Goal: Information Seeking & Learning: Learn about a topic

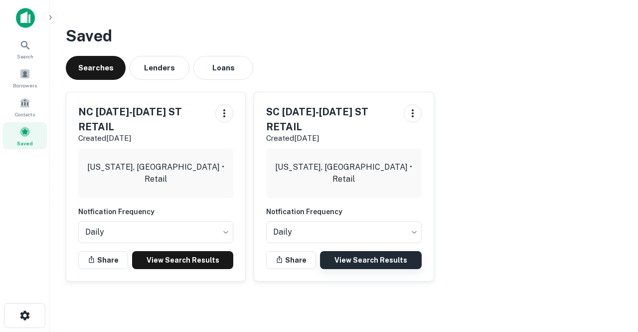
click at [366, 260] on link "View Search Results" at bounding box center [370, 260] width 101 height 18
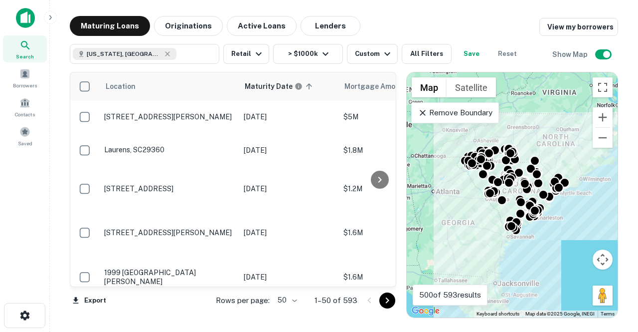
click at [286, 298] on body "Search Borrowers Contacts Saved Maturing Loans Originations Active Loans Lender…" at bounding box center [319, 166] width 638 height 332
click at [291, 316] on li "100" at bounding box center [287, 311] width 29 height 18
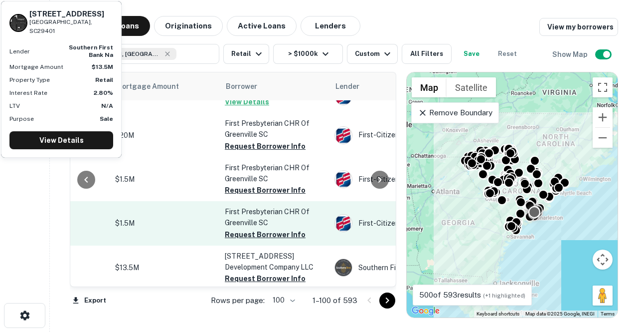
scroll to position [910, 228]
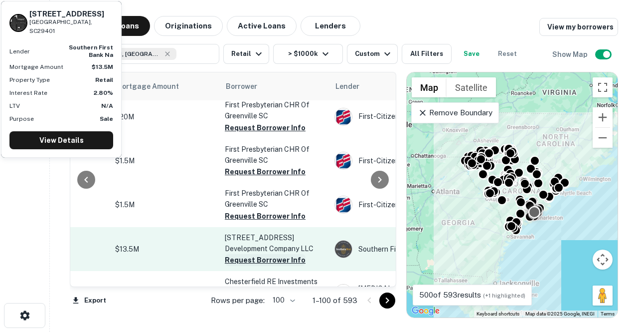
click at [256, 254] on button "Request Borrower Info" at bounding box center [265, 260] width 81 height 12
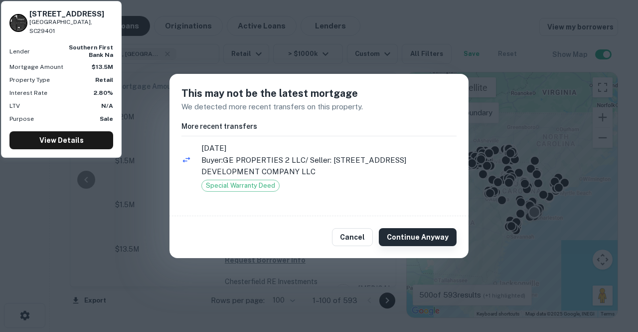
click at [416, 232] on button "Continue Anyway" at bounding box center [418, 237] width 78 height 18
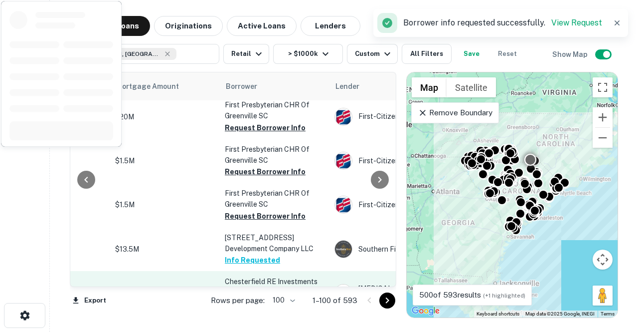
click at [256, 298] on button "Request Borrower Info" at bounding box center [265, 304] width 81 height 12
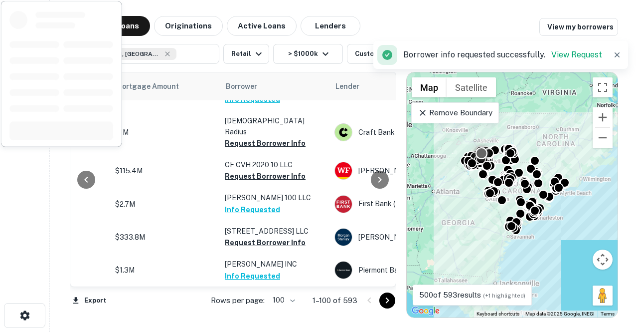
scroll to position [1219, 228]
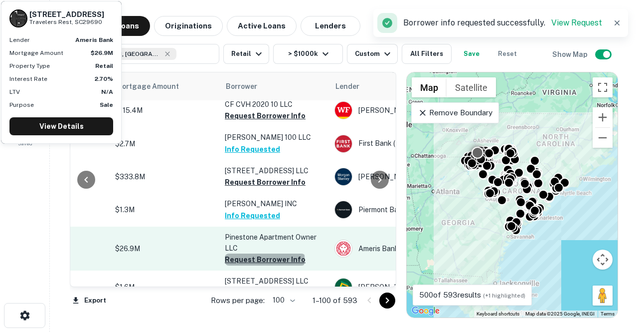
click at [264, 253] on button "Request Borrower Info" at bounding box center [265, 259] width 81 height 12
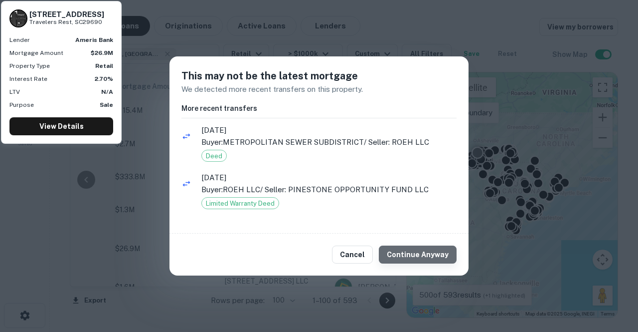
click at [430, 252] on button "Continue Anyway" at bounding box center [418, 254] width 78 height 18
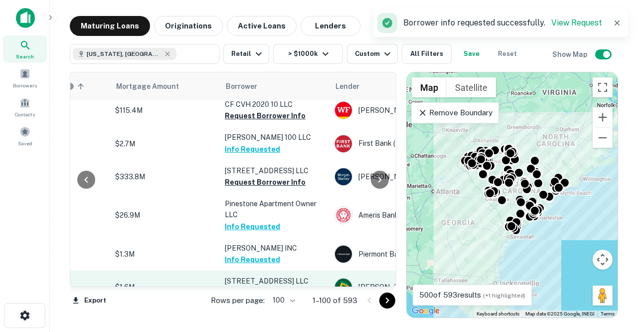
scroll to position [1254, 228]
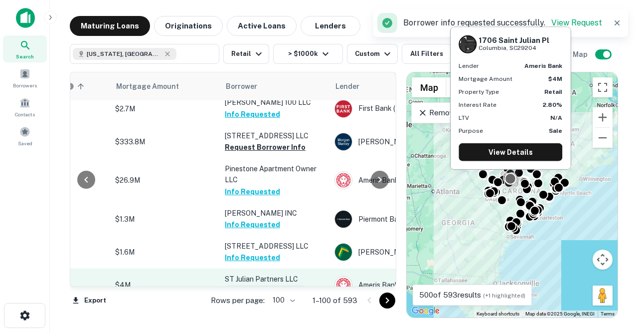
click at [245, 285] on button "Request Borrower Info" at bounding box center [265, 291] width 81 height 12
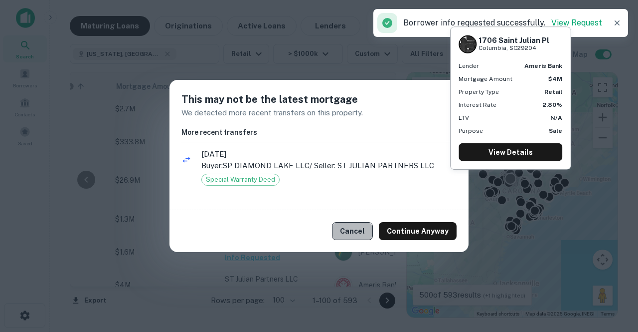
click at [354, 227] on button "Cancel" at bounding box center [352, 231] width 41 height 18
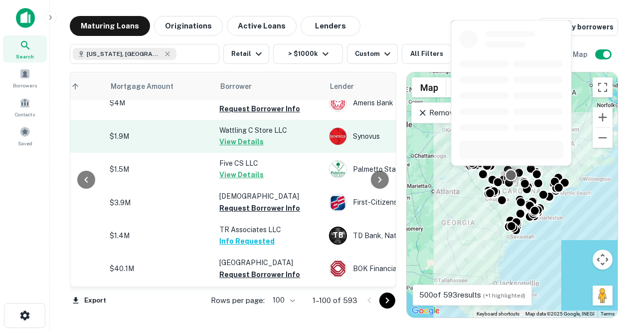
scroll to position [1528, 234]
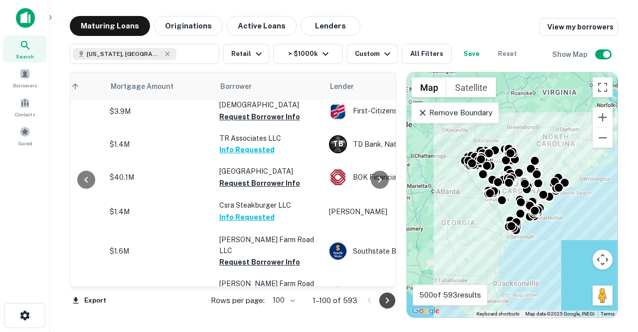
click at [387, 294] on button "Go to next page" at bounding box center [388, 300] width 16 height 16
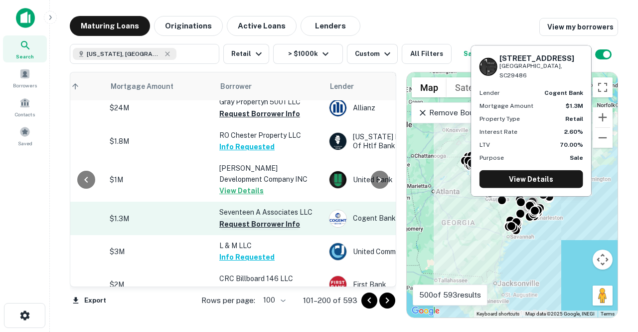
click at [259, 218] on button "Request Borrower Info" at bounding box center [259, 224] width 81 height 12
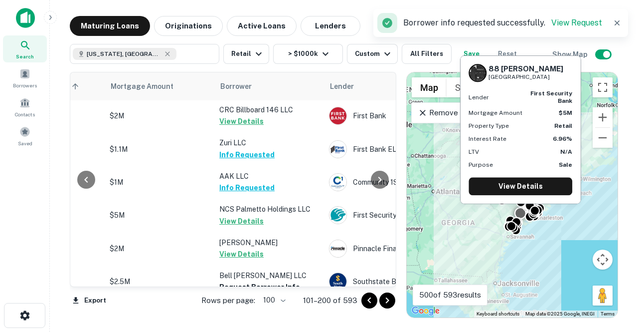
scroll to position [1704, 234]
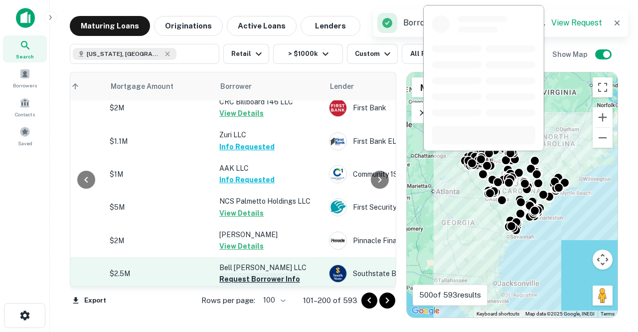
click at [240, 273] on button "Request Borrower Info" at bounding box center [259, 279] width 81 height 12
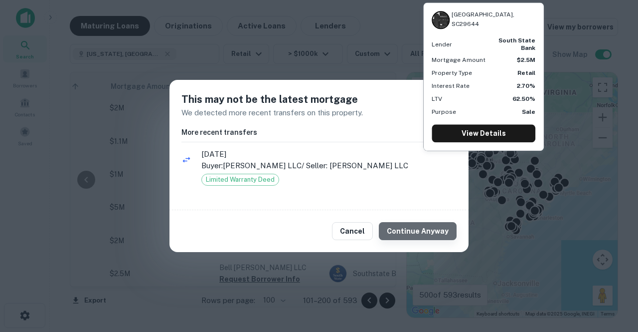
click at [421, 228] on button "Continue Anyway" at bounding box center [418, 231] width 78 height 18
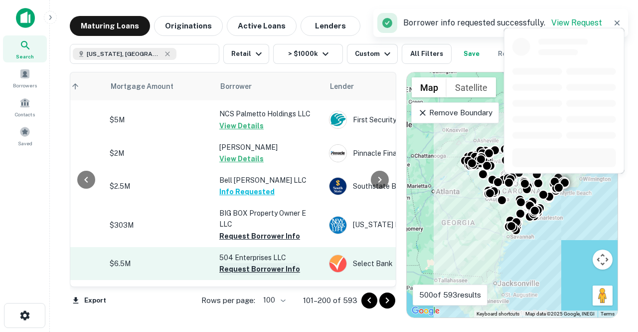
scroll to position [1839, 234]
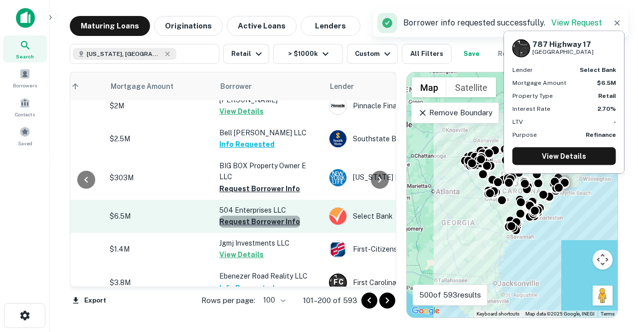
click at [260, 215] on button "Request Borrower Info" at bounding box center [259, 221] width 81 height 12
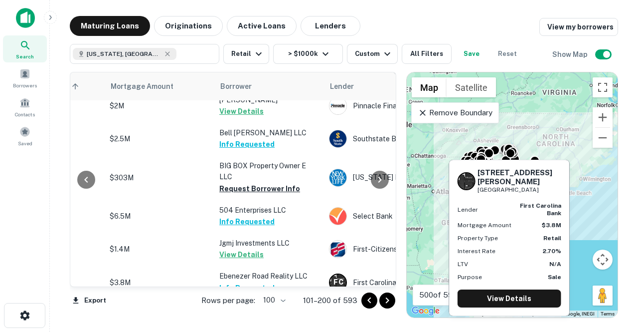
scroll to position [1889, 234]
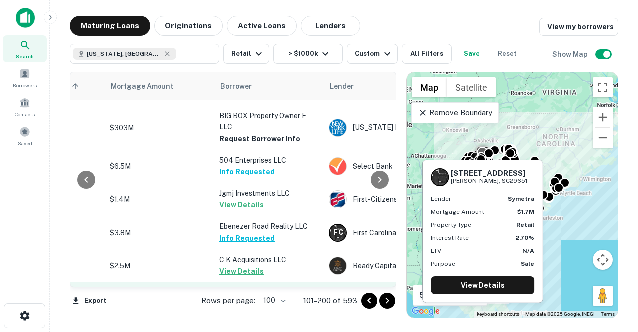
click at [263, 298] on button "Request Borrower Info" at bounding box center [259, 304] width 81 height 12
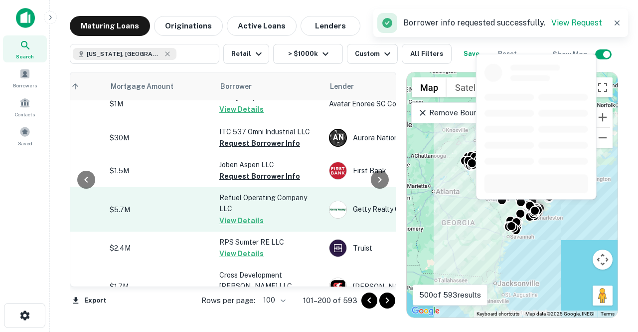
scroll to position [2338, 234]
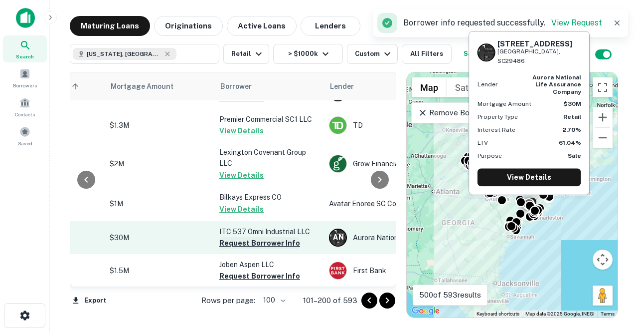
click at [252, 237] on button "Request Borrower Info" at bounding box center [259, 243] width 81 height 12
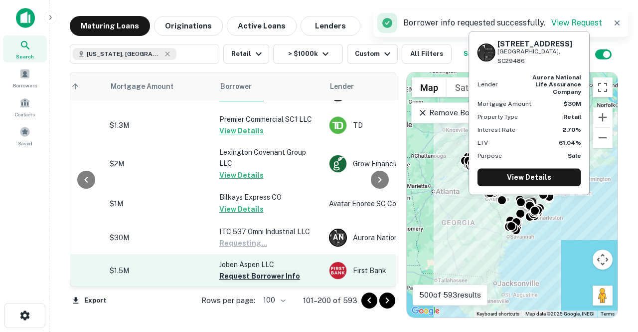
click at [256, 270] on button "Request Borrower Info" at bounding box center [259, 276] width 81 height 12
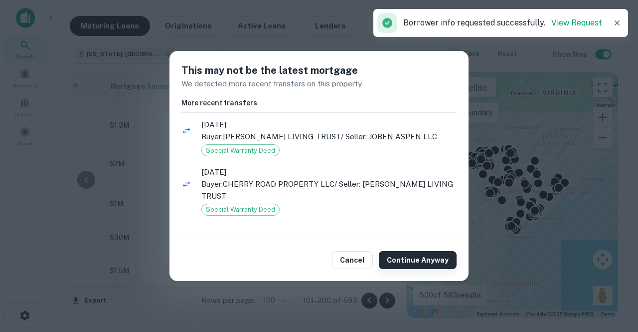
click at [413, 253] on button "Continue Anyway" at bounding box center [418, 260] width 78 height 18
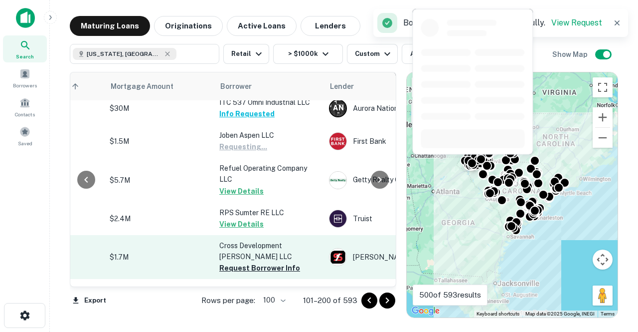
scroll to position [2487, 234]
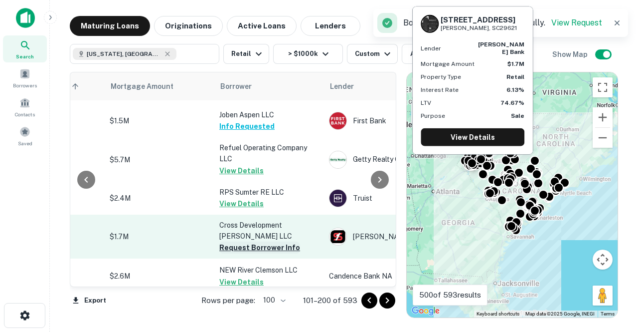
click at [265, 241] on button "Request Borrower Info" at bounding box center [259, 247] width 81 height 12
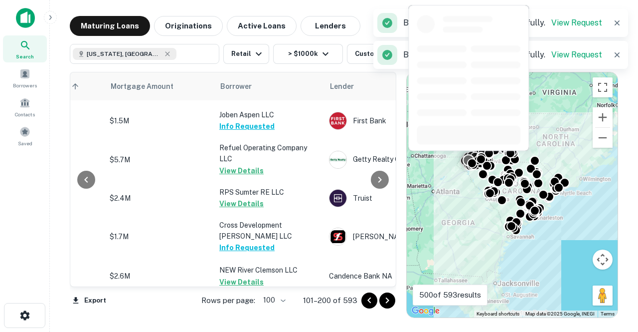
scroll to position [2687, 234]
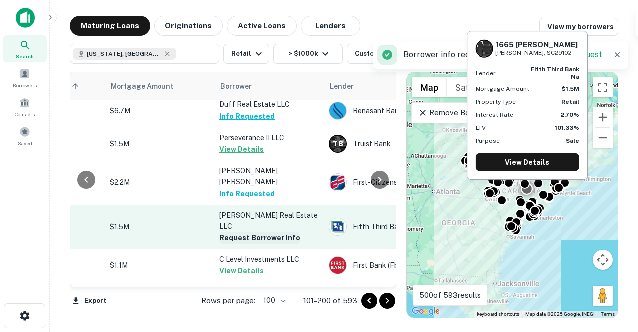
click at [244, 231] on button "Request Borrower Info" at bounding box center [259, 237] width 81 height 12
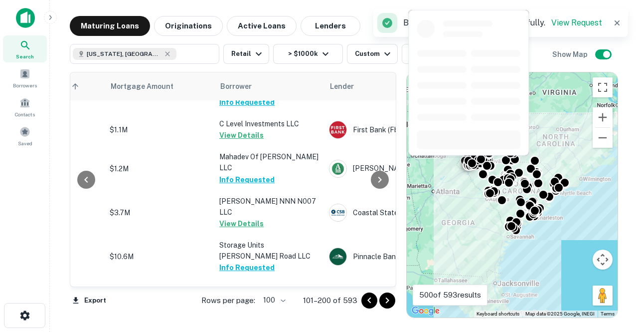
scroll to position [2836, 234]
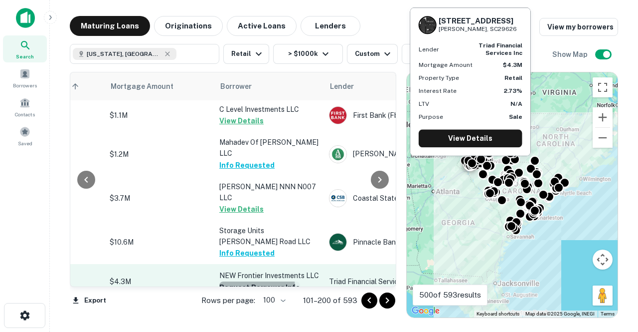
click at [250, 281] on button "Request Borrower Info" at bounding box center [259, 287] width 81 height 12
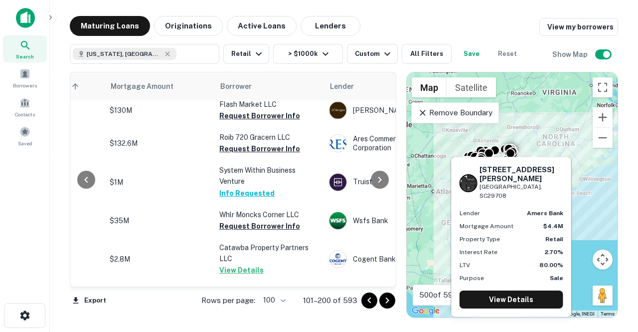
scroll to position [3332, 234]
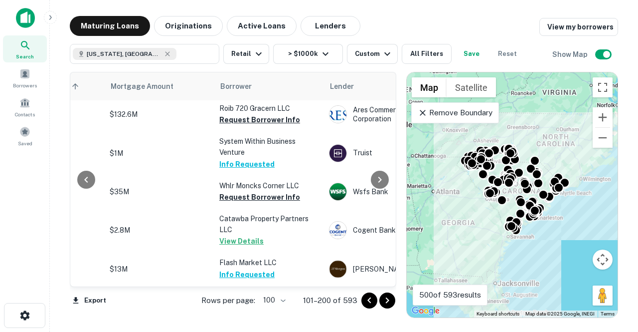
click at [388, 301] on icon "Go to next page" at bounding box center [387, 300] width 3 height 6
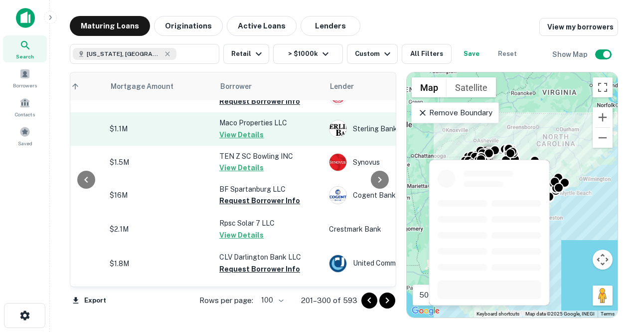
scroll to position [199, 234]
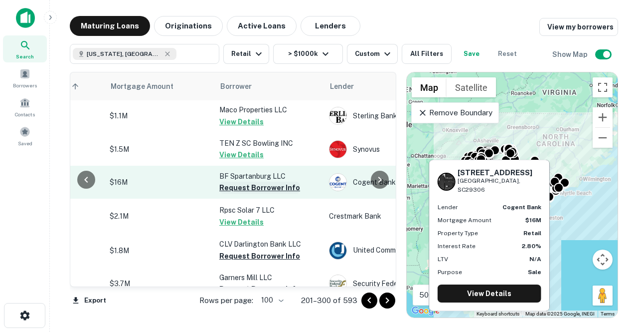
click at [263, 187] on button "Request Borrower Info" at bounding box center [259, 188] width 81 height 12
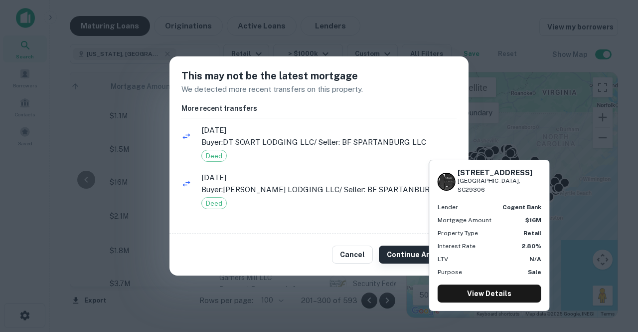
click at [405, 256] on button "Continue Anyway" at bounding box center [418, 254] width 78 height 18
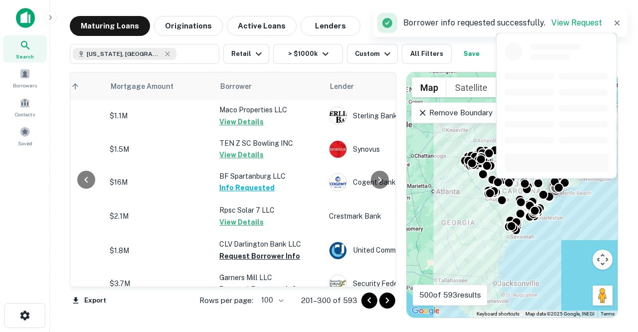
scroll to position [449, 234]
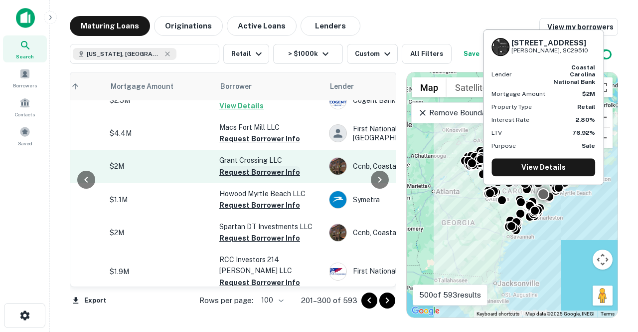
click at [265, 178] on button "Request Borrower Info" at bounding box center [259, 172] width 81 height 12
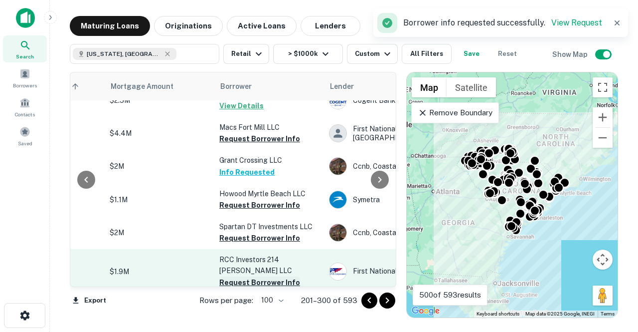
scroll to position [499, 234]
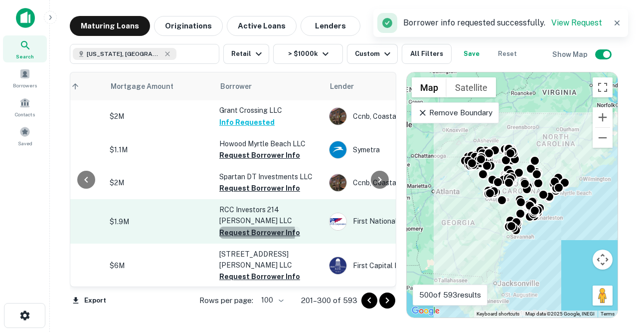
click at [256, 238] on button "Request Borrower Info" at bounding box center [259, 232] width 81 height 12
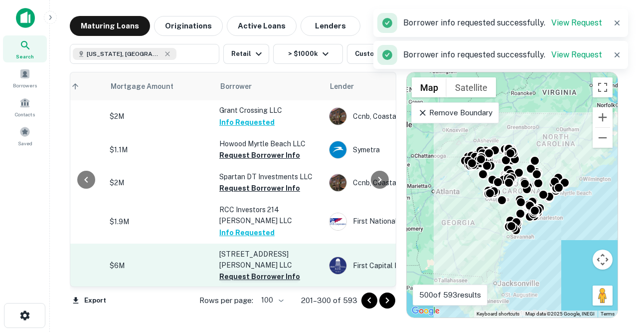
click at [262, 270] on button "Request Borrower Info" at bounding box center [259, 276] width 81 height 12
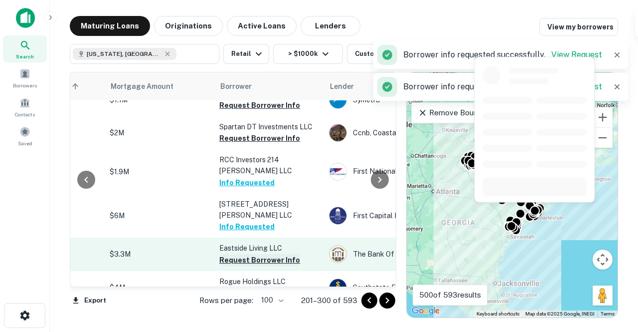
scroll to position [598, 234]
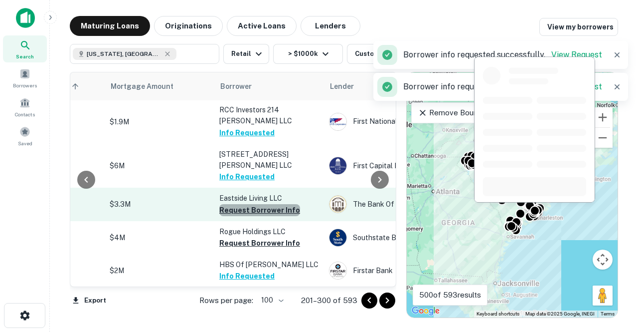
click at [262, 204] on button "Request Borrower Info" at bounding box center [259, 210] width 81 height 12
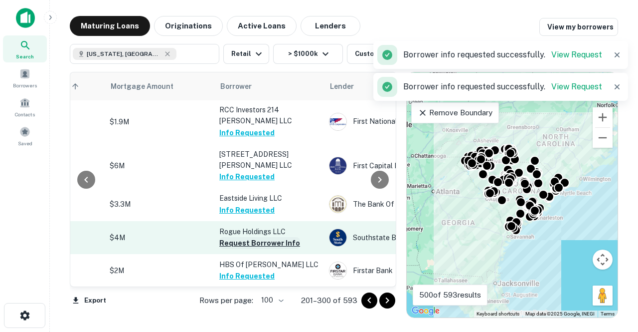
scroll to position [698, 234]
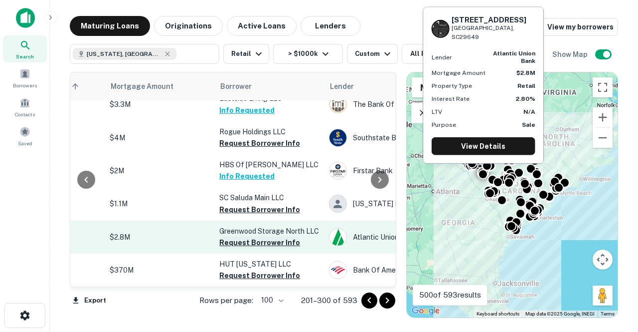
click at [268, 236] on button "Request Borrower Info" at bounding box center [259, 242] width 81 height 12
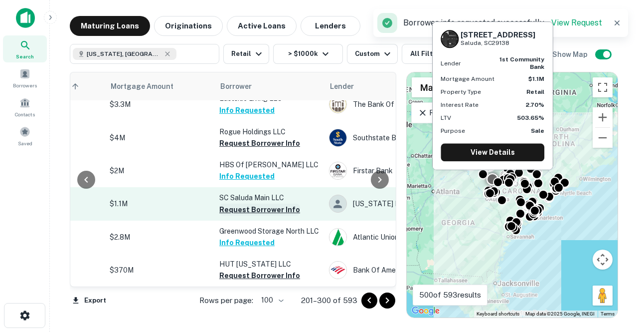
click at [267, 203] on button "Request Borrower Info" at bounding box center [259, 209] width 81 height 12
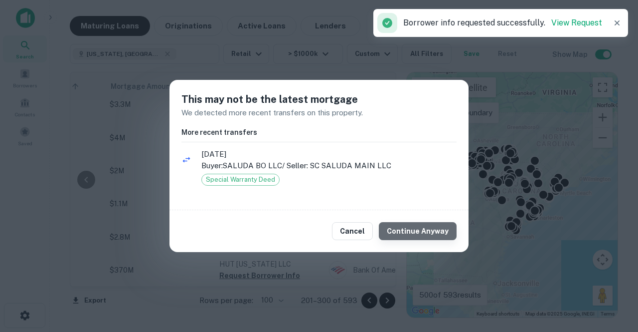
click at [423, 229] on button "Continue Anyway" at bounding box center [418, 231] width 78 height 18
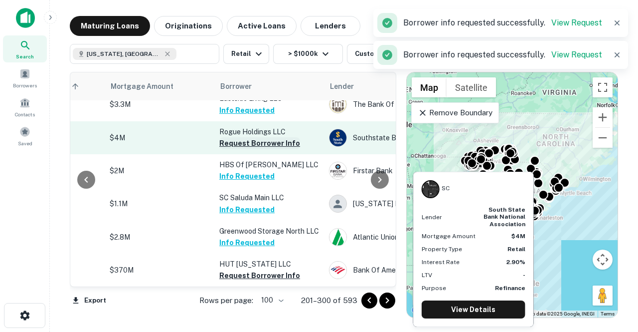
drag, startPoint x: 246, startPoint y: 128, endPoint x: 252, endPoint y: 132, distance: 6.9
click at [247, 128] on p "Rogue Holdings LLC" at bounding box center [269, 131] width 100 height 11
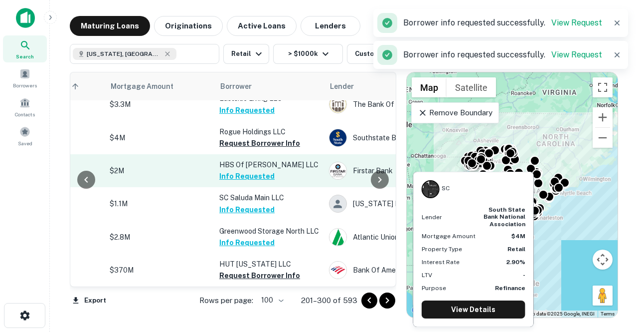
click at [256, 138] on button "Request Borrower Info" at bounding box center [259, 143] width 81 height 12
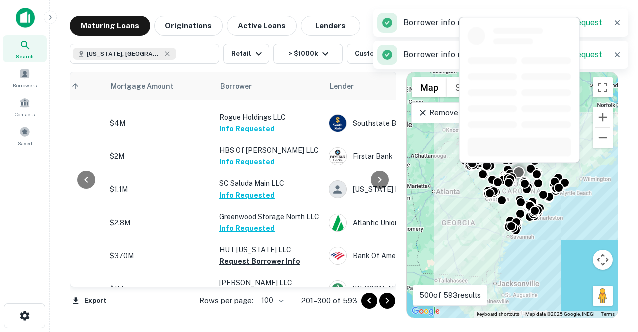
scroll to position [898, 234]
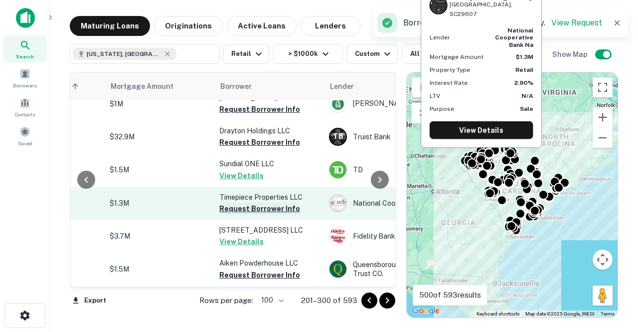
click at [273, 202] on button "Request Borrower Info" at bounding box center [259, 208] width 81 height 12
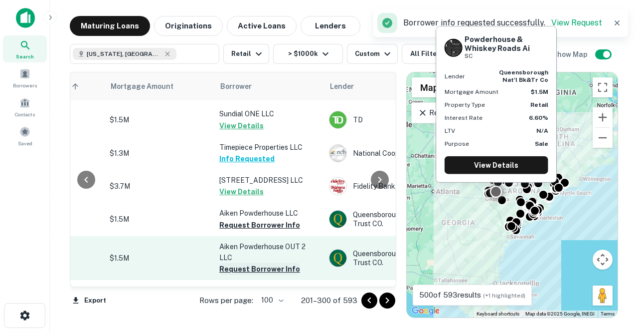
click at [273, 263] on button "Request Borrower Info" at bounding box center [259, 269] width 81 height 12
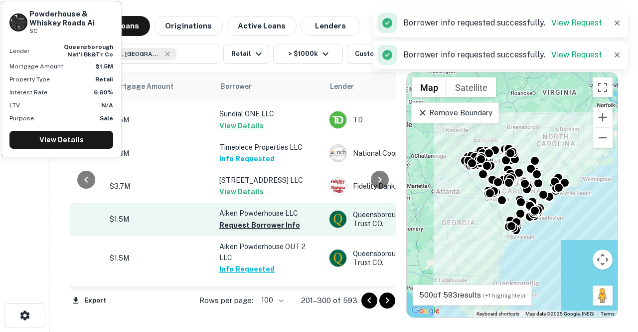
click at [281, 219] on button "Request Borrower Info" at bounding box center [259, 225] width 81 height 12
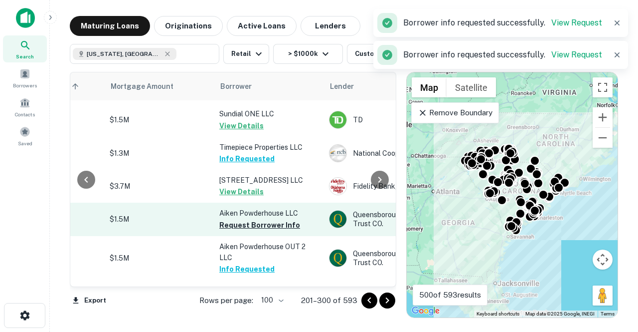
scroll to position [1047, 234]
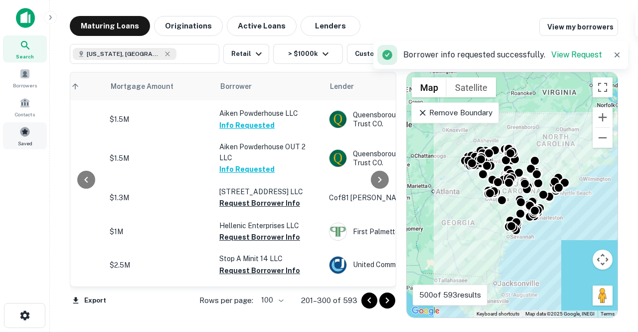
click at [37, 132] on div "Saved" at bounding box center [25, 135] width 44 height 27
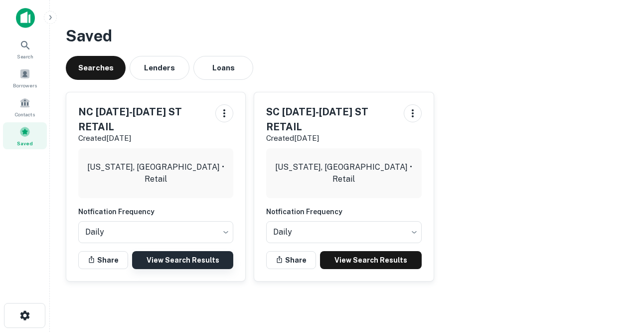
click at [205, 253] on link "View Search Results" at bounding box center [182, 260] width 101 height 18
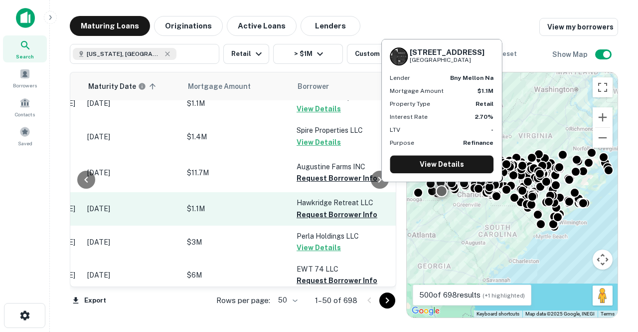
scroll to position [14, 157]
click at [325, 208] on button "Request Borrower Info" at bounding box center [337, 214] width 81 height 12
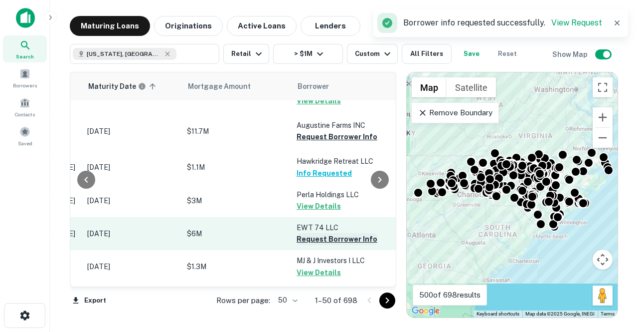
scroll to position [87, 157]
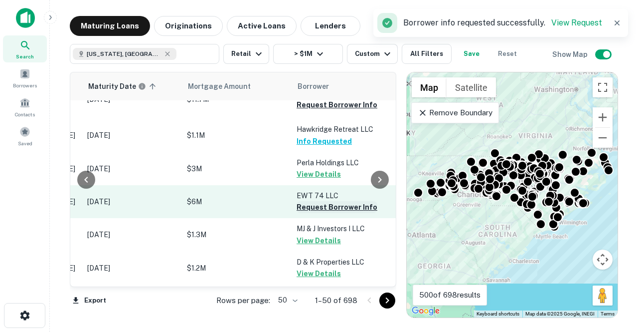
click at [328, 201] on button "Request Borrower Info" at bounding box center [337, 207] width 81 height 12
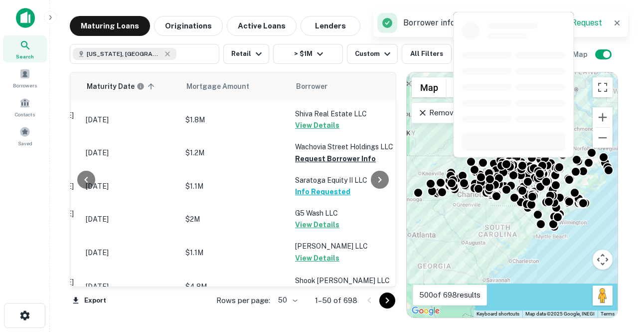
scroll to position [816, 158]
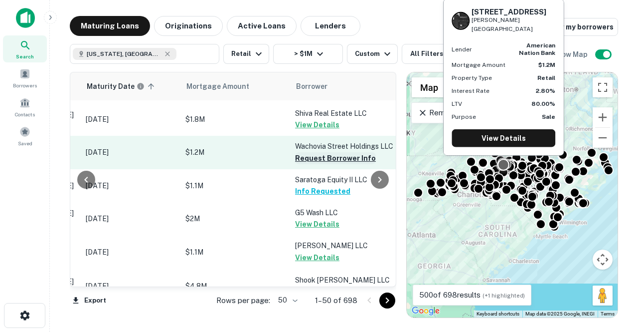
click at [311, 152] on button "Request Borrower Info" at bounding box center [335, 158] width 81 height 12
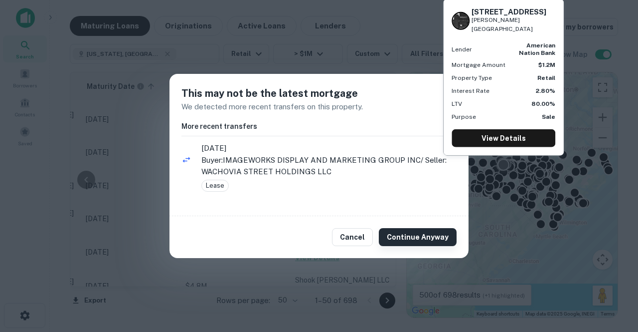
click at [404, 235] on button "Continue Anyway" at bounding box center [418, 237] width 78 height 18
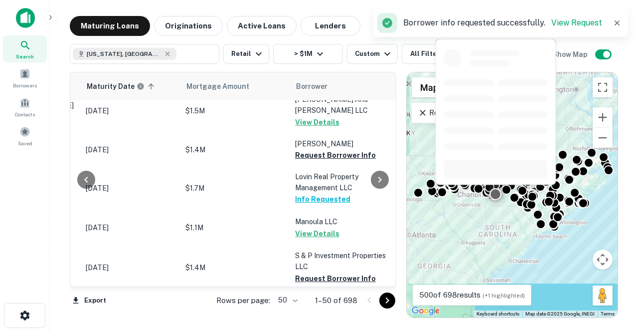
scroll to position [1222, 158]
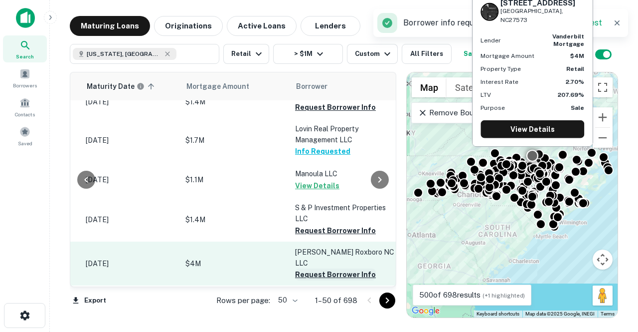
click at [312, 268] on button "Request Borrower Info" at bounding box center [335, 274] width 81 height 12
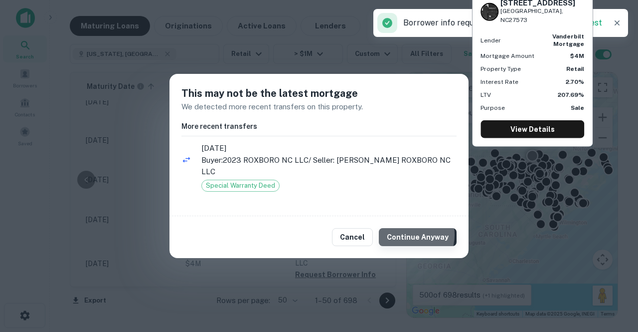
click at [408, 229] on button "Continue Anyway" at bounding box center [418, 237] width 78 height 18
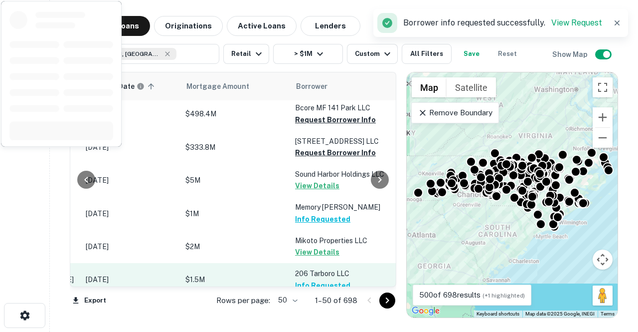
scroll to position [1598, 158]
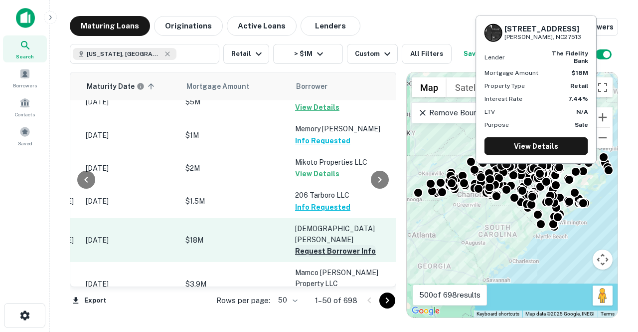
click at [322, 245] on button "Request Borrower Info" at bounding box center [335, 251] width 81 height 12
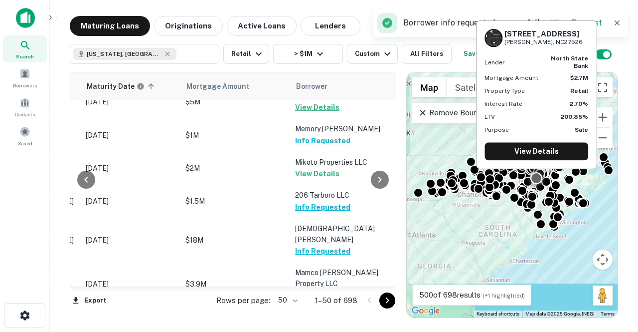
click at [290, 302] on body "Search Borrowers Contacts Saved Maturing Loans Originations Active Loans Lender…" at bounding box center [319, 166] width 638 height 332
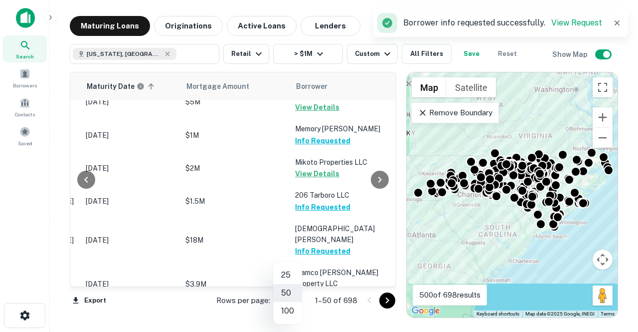
click at [296, 307] on li "100" at bounding box center [287, 311] width 29 height 18
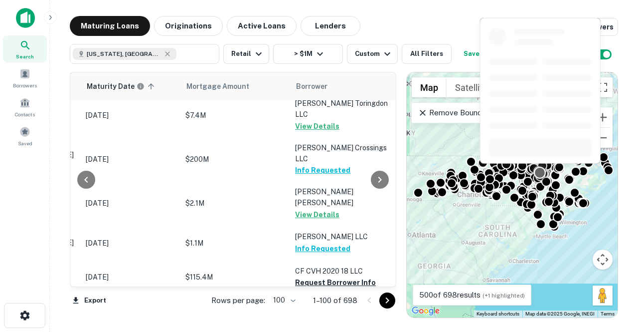
scroll to position [3337, 158]
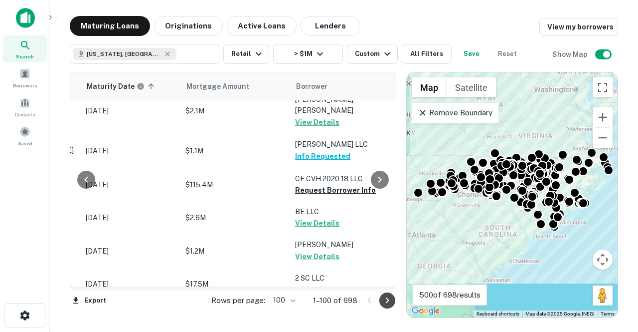
click at [389, 303] on icon "Go to next page" at bounding box center [388, 300] width 12 height 12
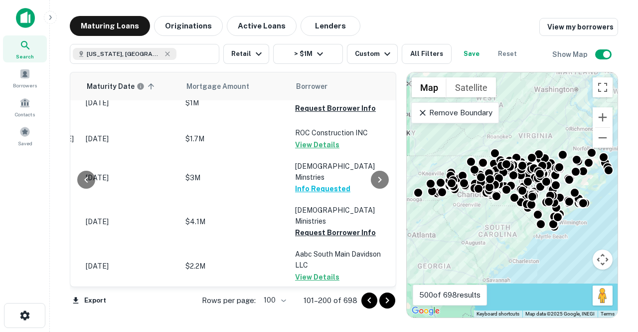
scroll to position [0, 158]
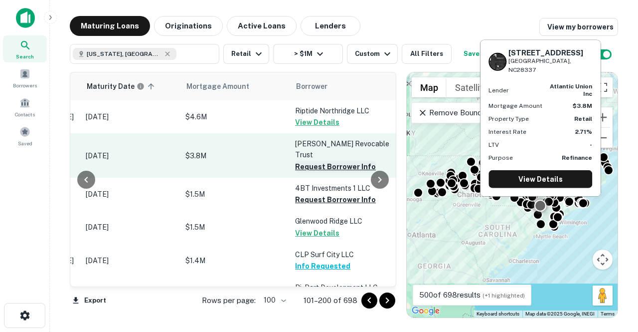
click at [333, 165] on button "Request Borrower Info" at bounding box center [335, 167] width 81 height 12
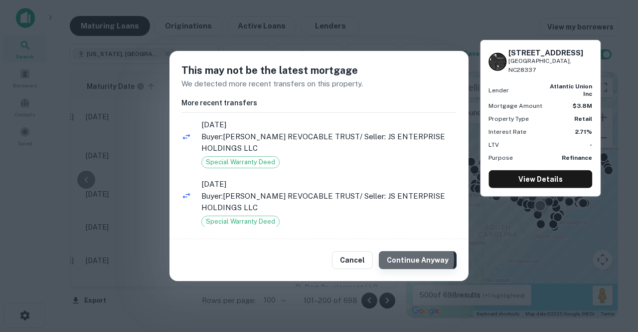
click at [410, 259] on button "Continue Anyway" at bounding box center [418, 260] width 78 height 18
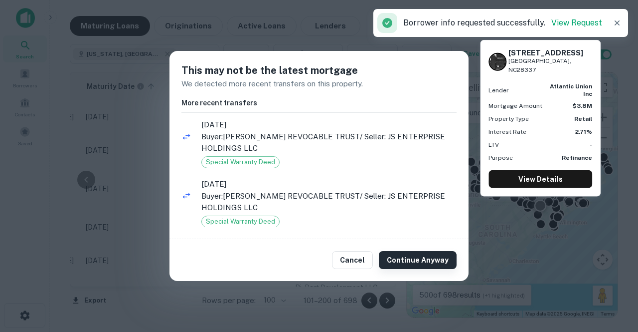
click at [419, 256] on button "Continue Anyway" at bounding box center [418, 260] width 78 height 18
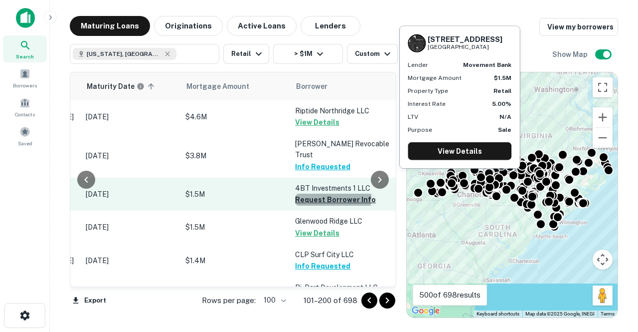
click at [331, 199] on button "Request Borrower Info" at bounding box center [335, 200] width 81 height 12
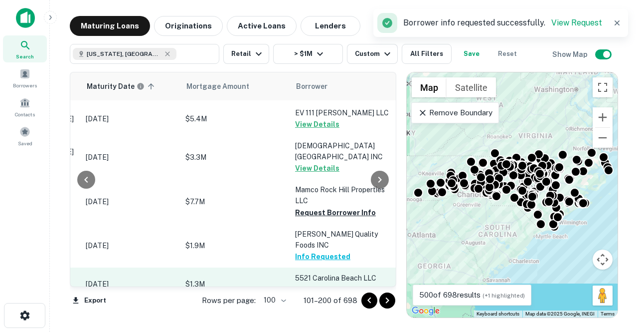
scroll to position [598, 158]
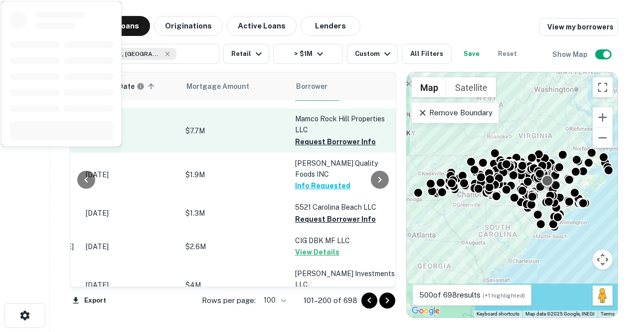
click at [325, 145] on button "Request Borrower Info" at bounding box center [335, 142] width 81 height 12
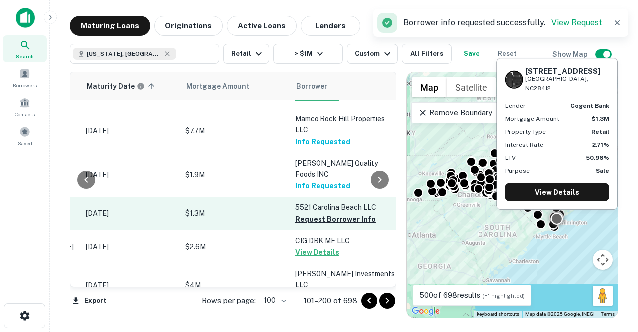
click at [331, 213] on button "Request Borrower Info" at bounding box center [335, 219] width 81 height 12
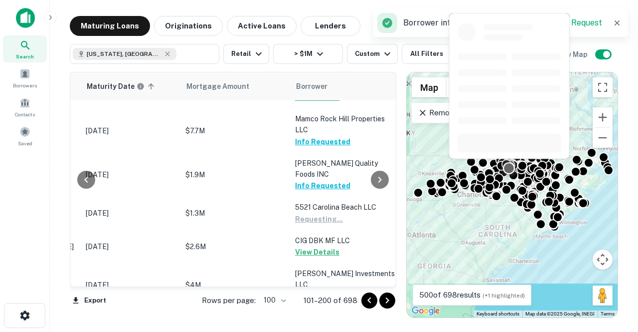
scroll to position [698, 158]
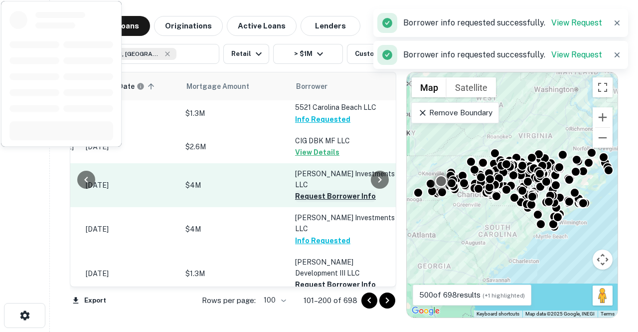
click at [327, 190] on button "Request Borrower Info" at bounding box center [335, 196] width 81 height 12
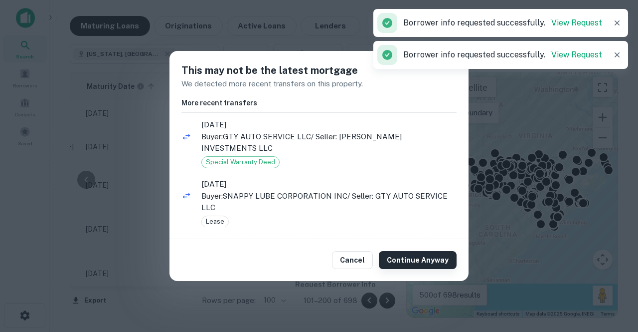
click at [404, 256] on button "Continue Anyway" at bounding box center [418, 260] width 78 height 18
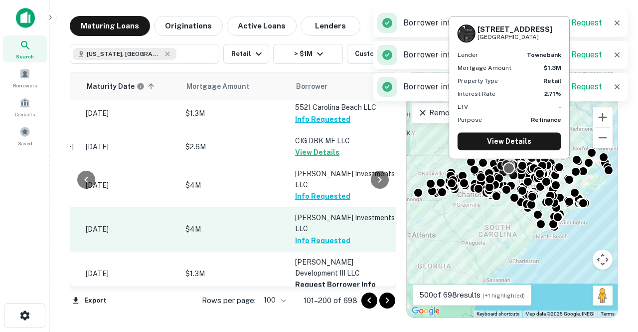
click at [320, 278] on button "Request Borrower Info" at bounding box center [335, 284] width 81 height 12
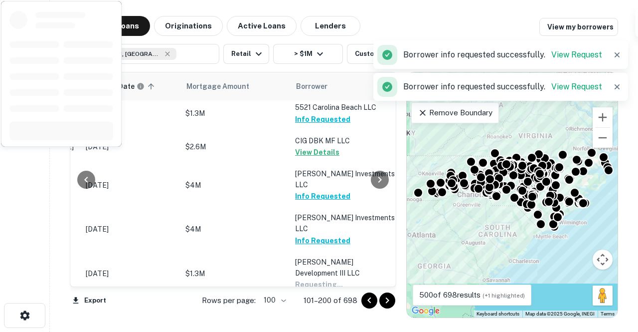
scroll to position [798, 158]
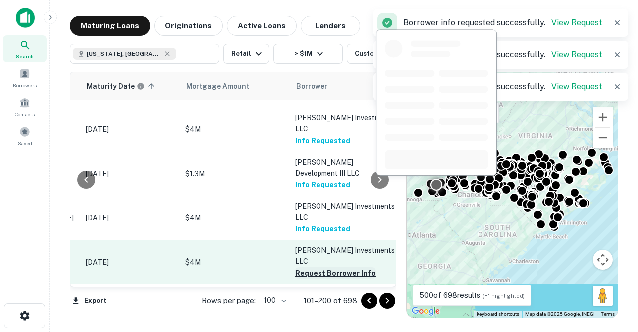
click at [324, 267] on button "Request Borrower Info" at bounding box center [335, 273] width 81 height 12
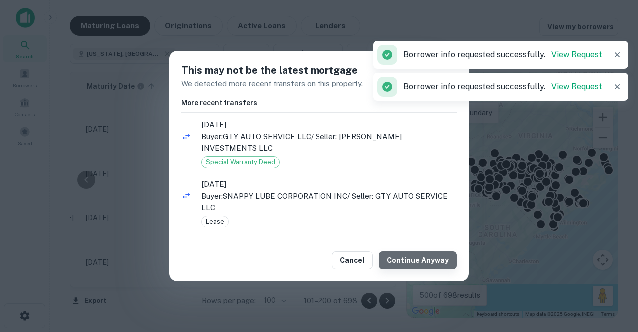
click at [433, 254] on button "Continue Anyway" at bounding box center [418, 260] width 78 height 18
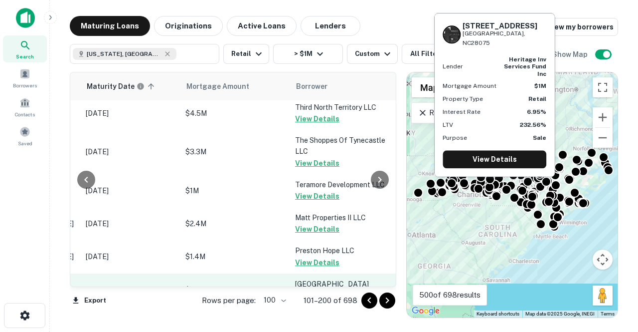
scroll to position [1949, 158]
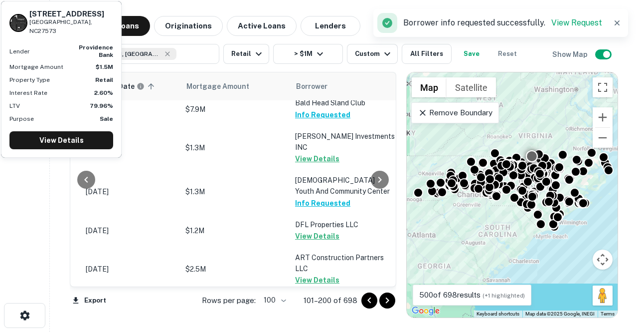
scroll to position [2232, 158]
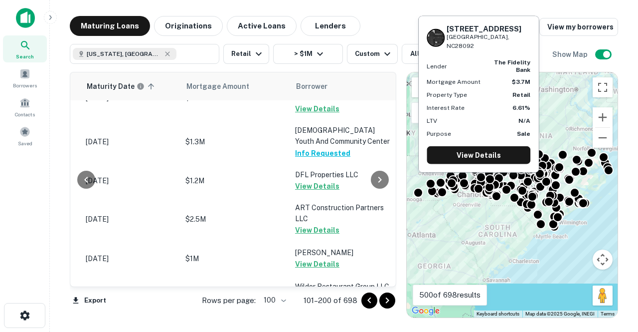
click at [308, 325] on button "Request Borrower Info" at bounding box center [335, 331] width 81 height 12
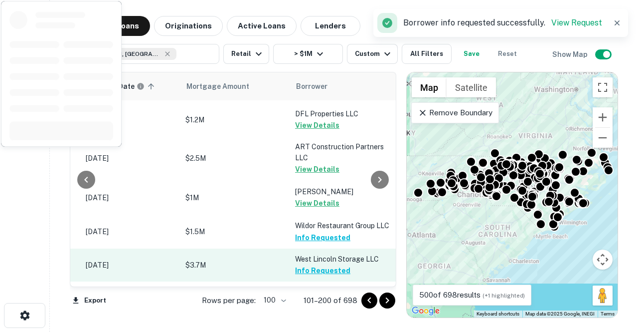
scroll to position [2361, 158]
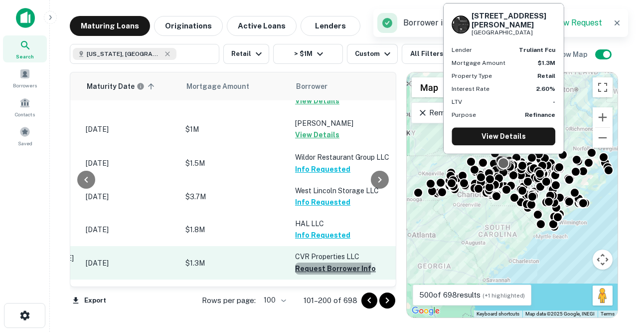
click at [317, 262] on button "Request Borrower Info" at bounding box center [335, 268] width 81 height 12
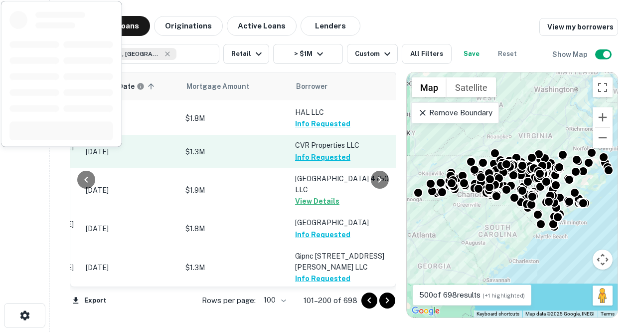
scroll to position [2508, 158]
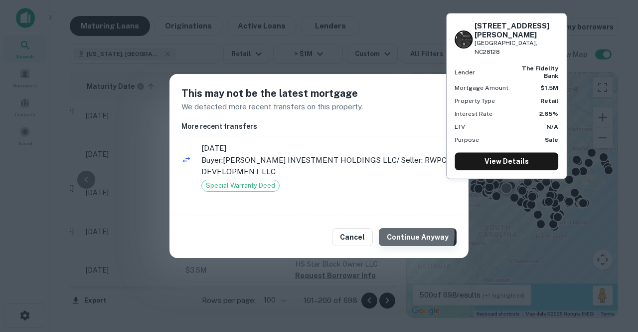
click at [403, 234] on button "Continue Anyway" at bounding box center [418, 237] width 78 height 18
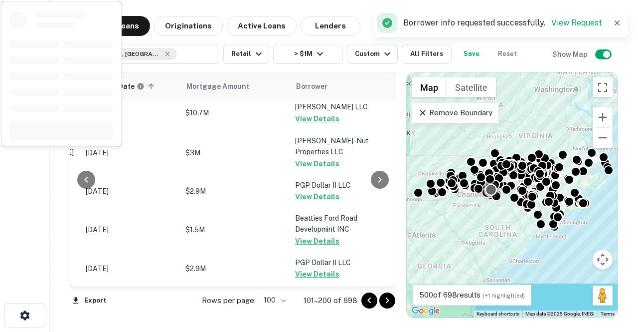
scroll to position [2847, 158]
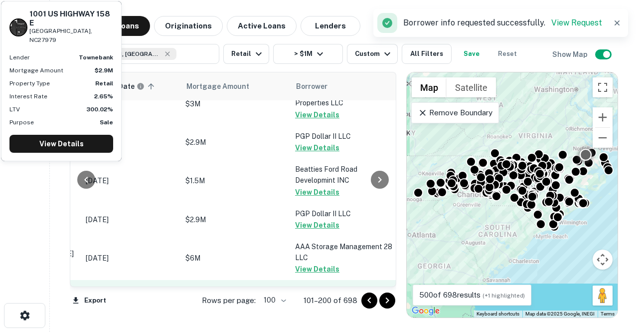
click at [319, 296] on button "Request Borrower Info" at bounding box center [335, 302] width 81 height 12
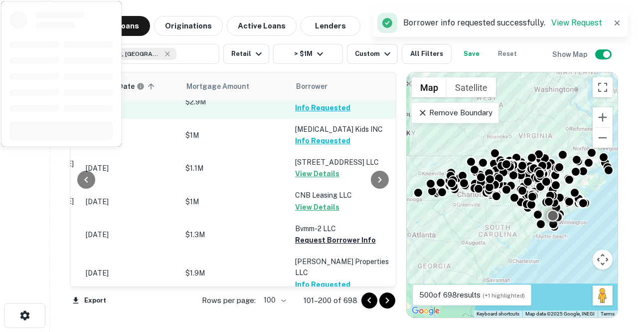
scroll to position [3049, 158]
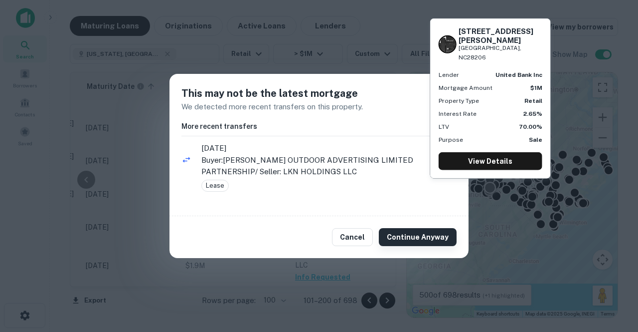
click at [401, 231] on button "Continue Anyway" at bounding box center [418, 237] width 78 height 18
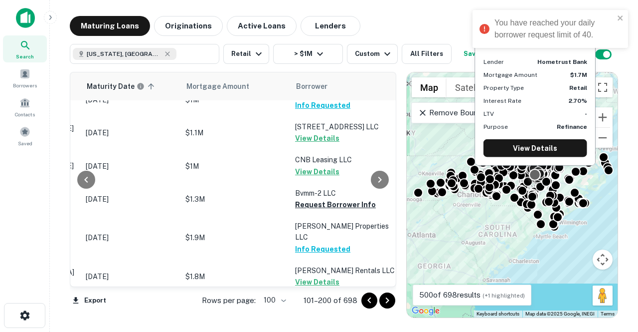
scroll to position [3078, 158]
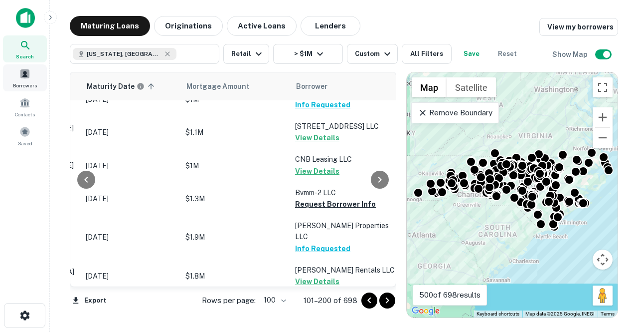
click at [33, 82] on span "Borrowers" at bounding box center [25, 85] width 24 height 8
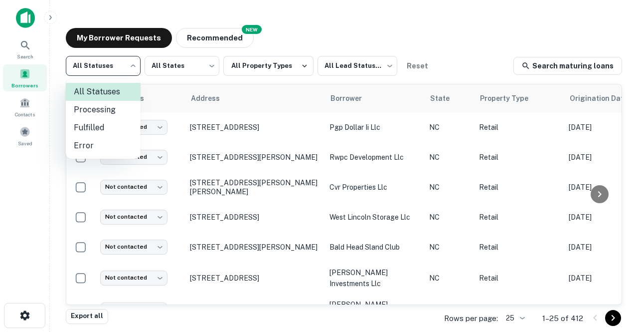
click at [127, 64] on body "Search Borrowers Contacts Saved My Borrower Requests NEW Recommended All Status…" at bounding box center [319, 166] width 638 height 332
click at [101, 124] on li "Fulfilled" at bounding box center [103, 128] width 75 height 18
type input "*********"
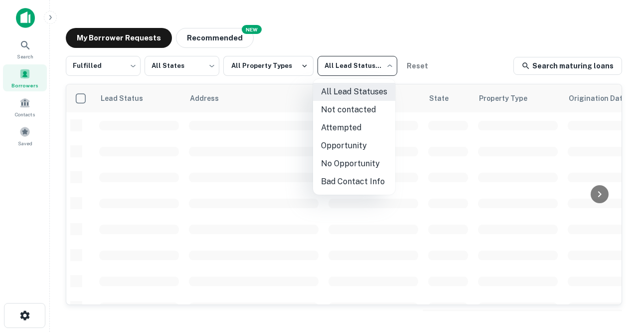
click at [333, 59] on body "Search Borrowers Contacts Saved My Borrower Requests NEW Recommended Fulfilled …" at bounding box center [319, 166] width 638 height 332
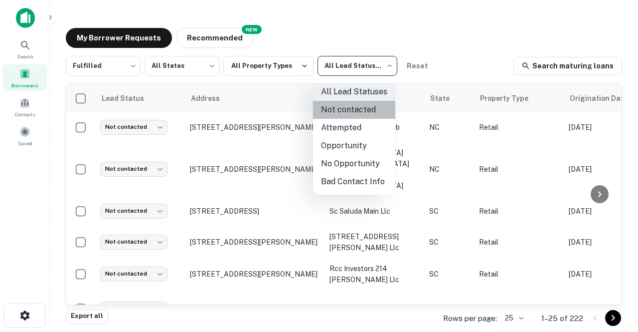
click at [348, 116] on li "Not contacted" at bounding box center [354, 110] width 82 height 18
type input "****"
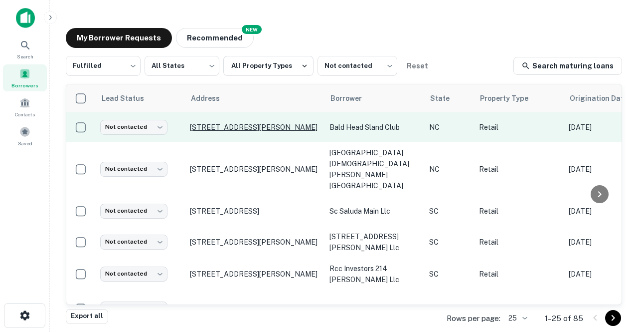
click at [246, 124] on p "[STREET_ADDRESS][PERSON_NAME]" at bounding box center [255, 127] width 130 height 9
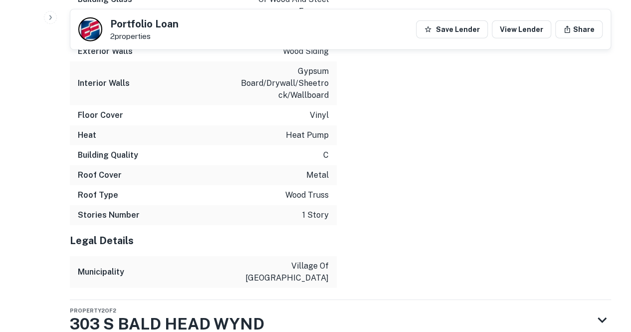
scroll to position [1458, 0]
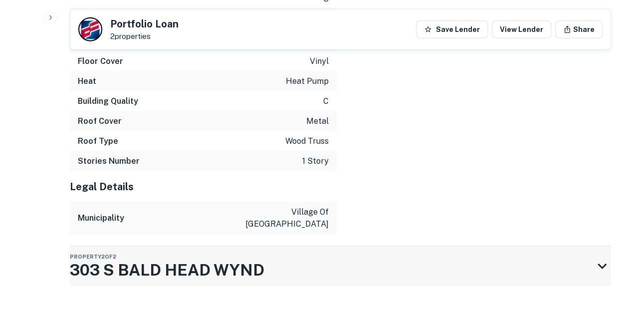
click at [259, 276] on h3 "303 S BALD HEAD WYND" at bounding box center [167, 270] width 195 height 24
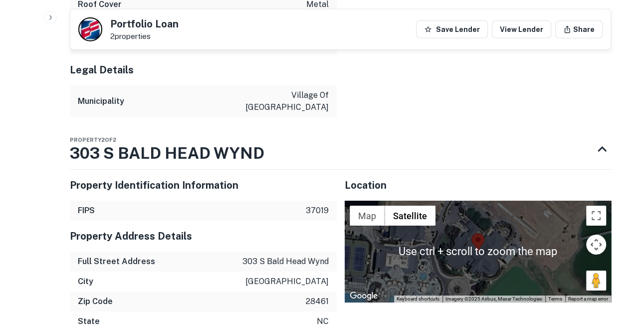
scroll to position [1628, 0]
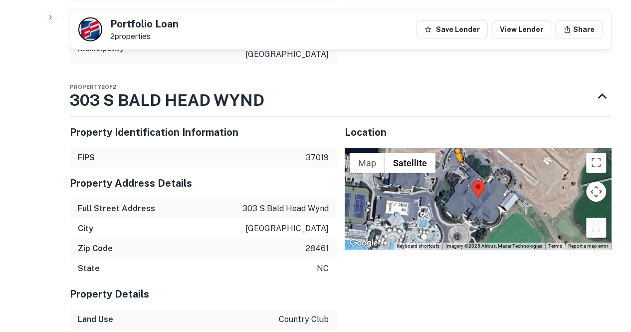
drag, startPoint x: 597, startPoint y: 230, endPoint x: 441, endPoint y: 168, distance: 167.2
click at [441, 168] on div "To activate drag with keyboard, press Alt + Enter. Once in keyboard drag state,…" at bounding box center [478, 199] width 267 height 102
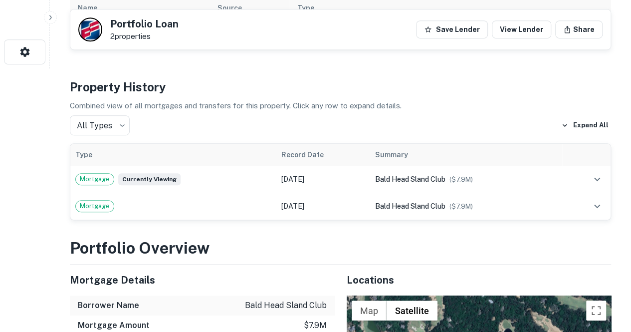
scroll to position [0, 0]
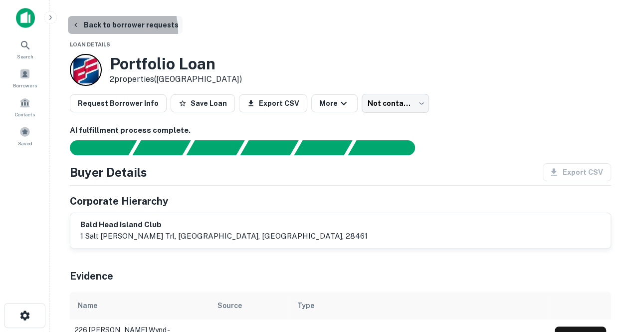
click at [103, 32] on button "Back to borrower requests" at bounding box center [125, 25] width 115 height 18
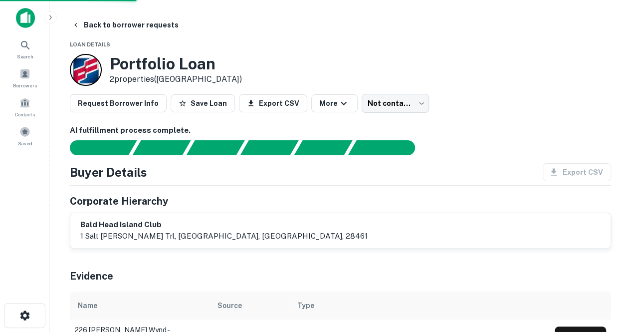
click at [177, 135] on h6 "AI fulfillment process complete." at bounding box center [340, 130] width 541 height 11
